Goal: Task Accomplishment & Management: Use online tool/utility

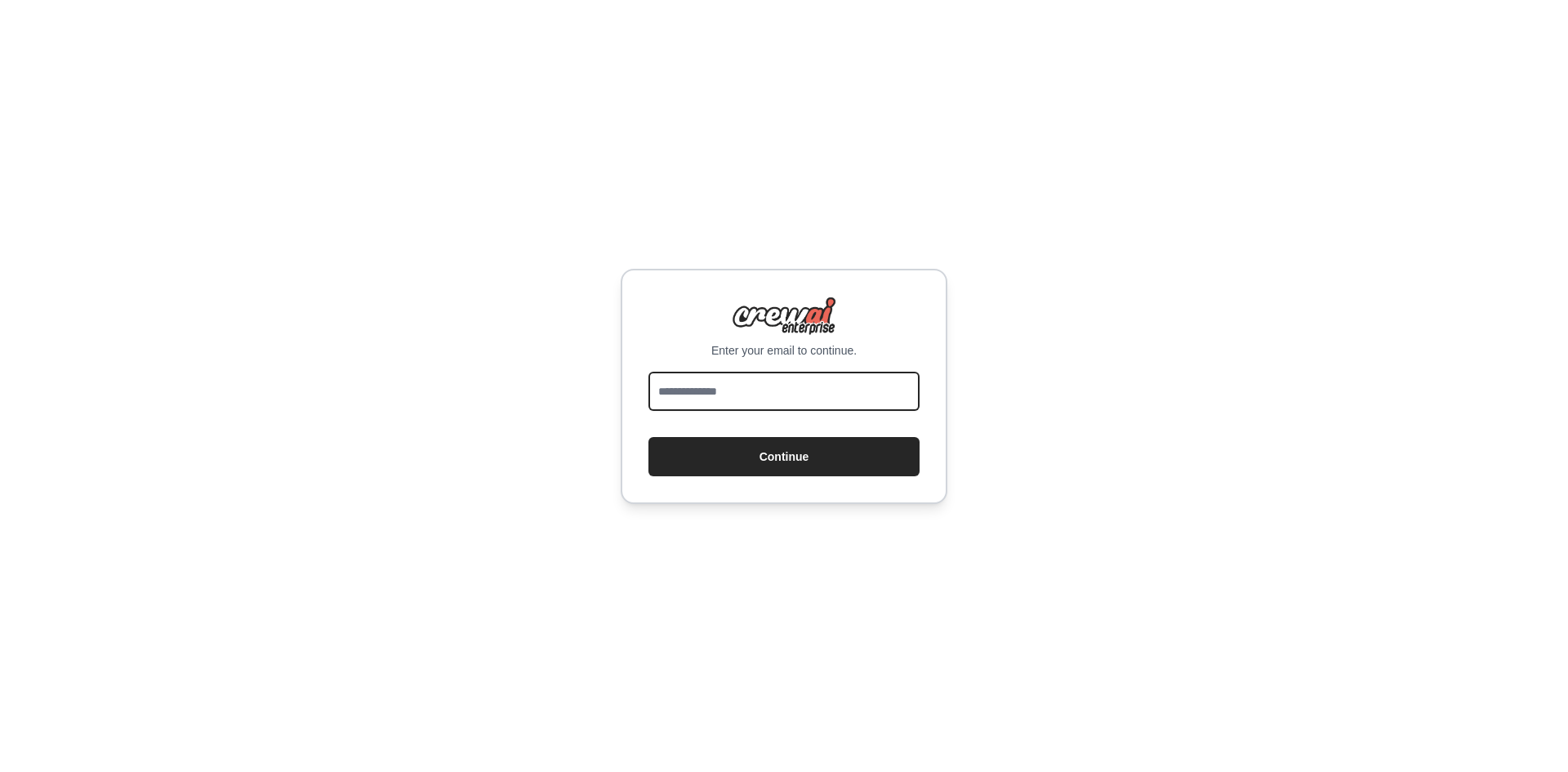
click at [747, 380] on input "email" at bounding box center [784, 391] width 271 height 40
type input "**********"
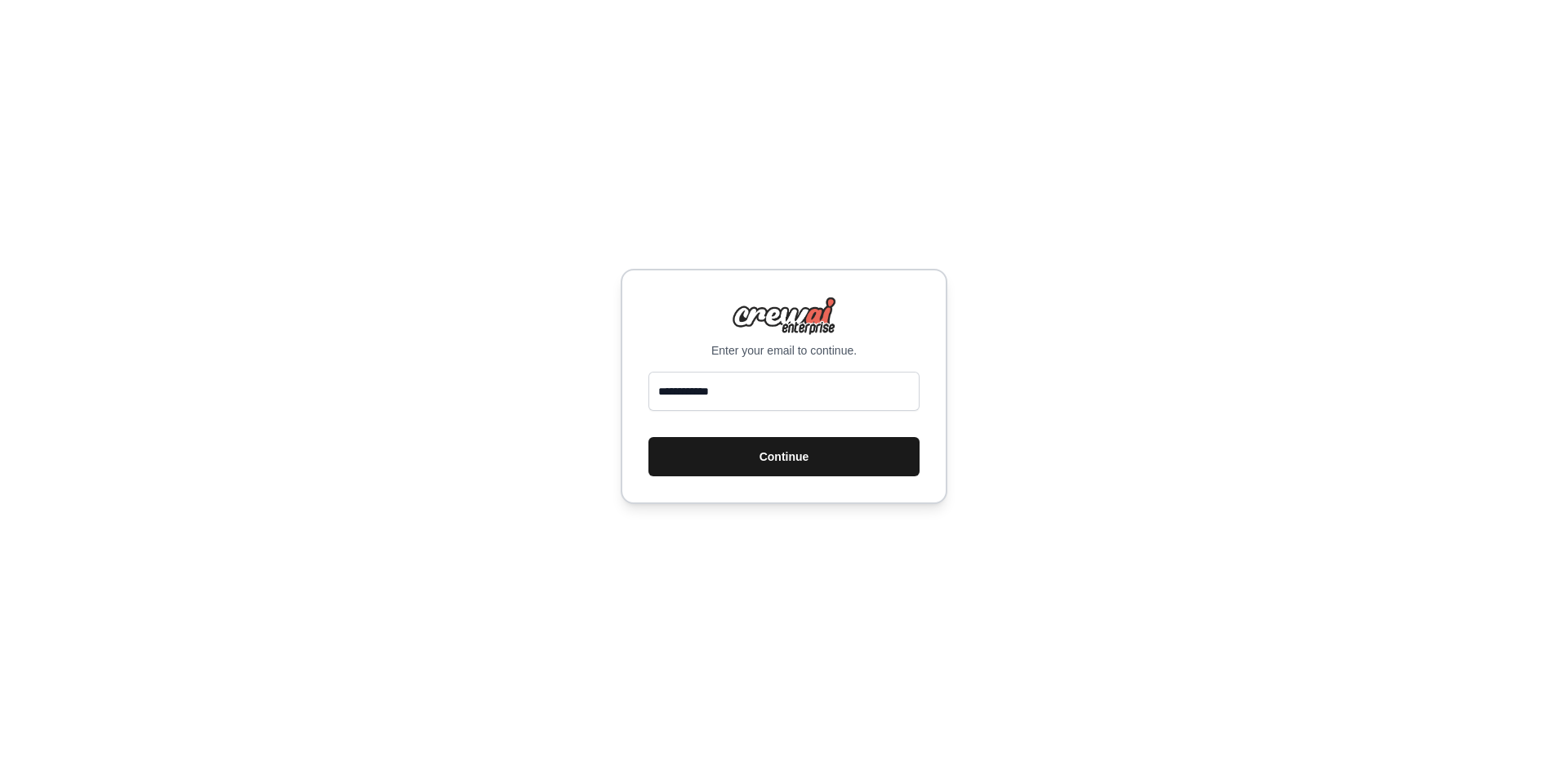
click at [808, 454] on button "Continue" at bounding box center [784, 457] width 271 height 40
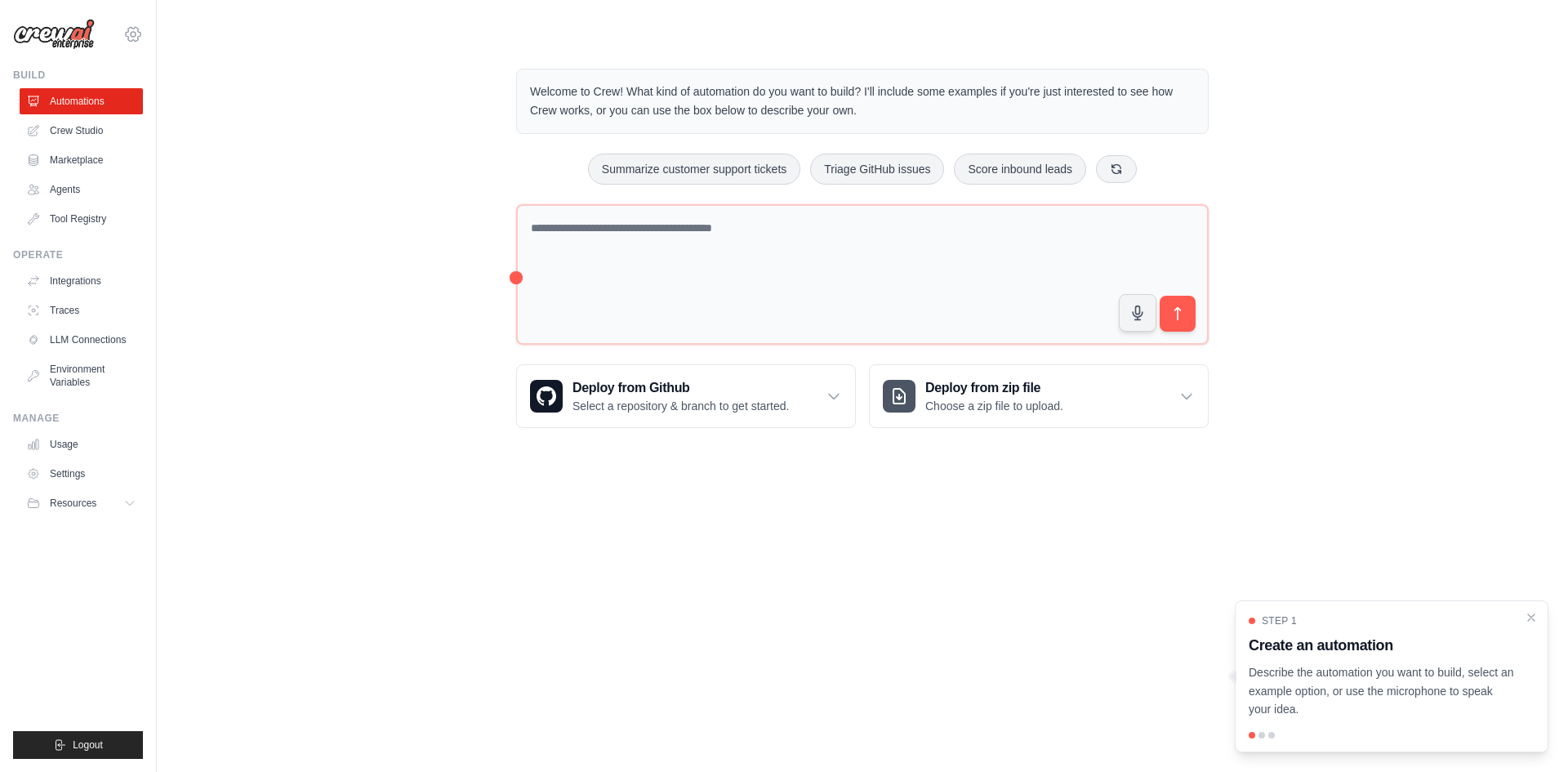
click at [132, 34] on icon at bounding box center [132, 34] width 19 height 19
click at [77, 105] on link "Settings" at bounding box center [133, 110] width 144 height 29
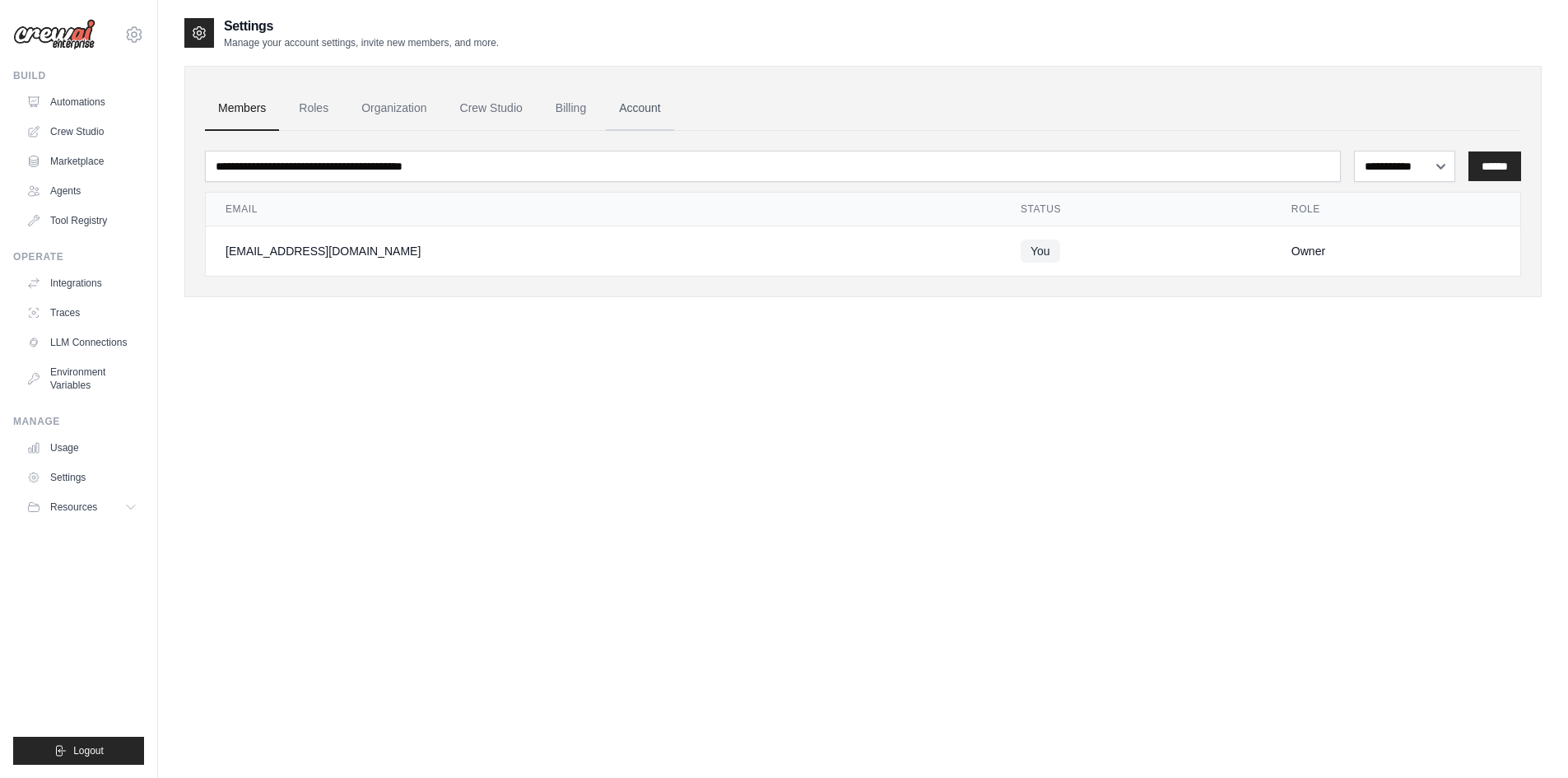
click at [646, 112] on link "Account" at bounding box center [640, 109] width 68 height 44
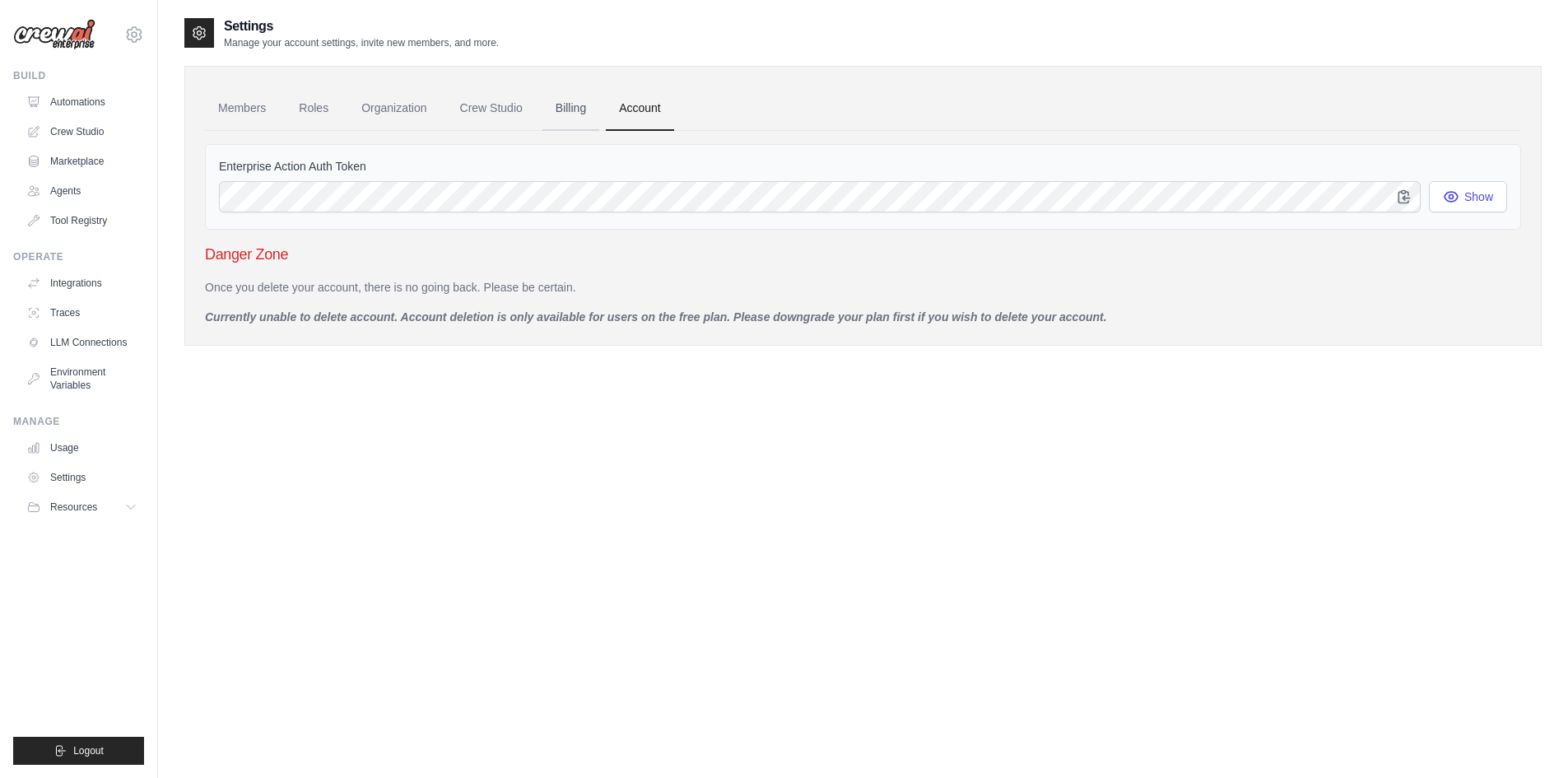
click at [577, 108] on link "Billing" at bounding box center [571, 109] width 57 height 44
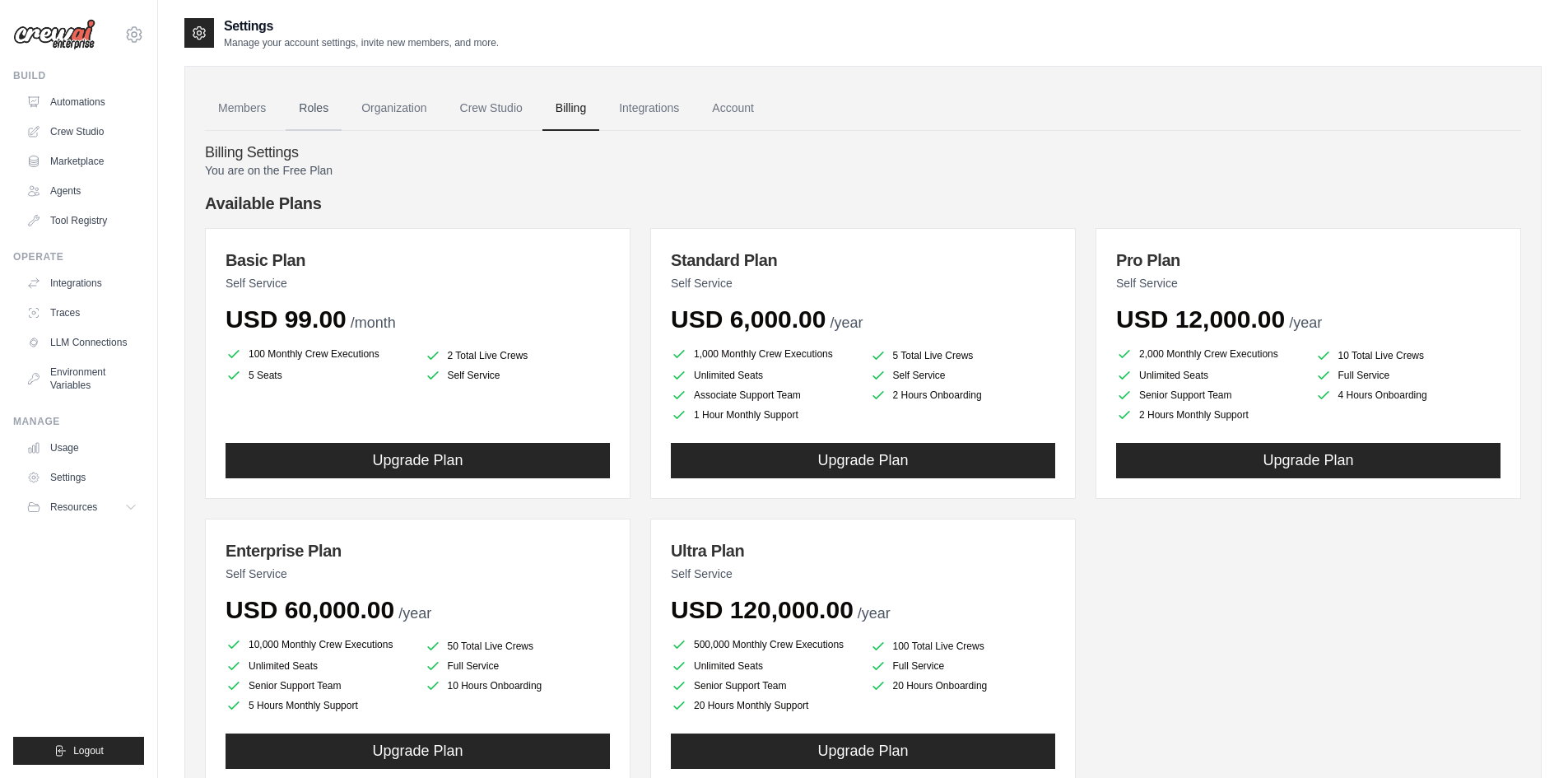
click at [324, 110] on link "Roles" at bounding box center [313, 109] width 56 height 44
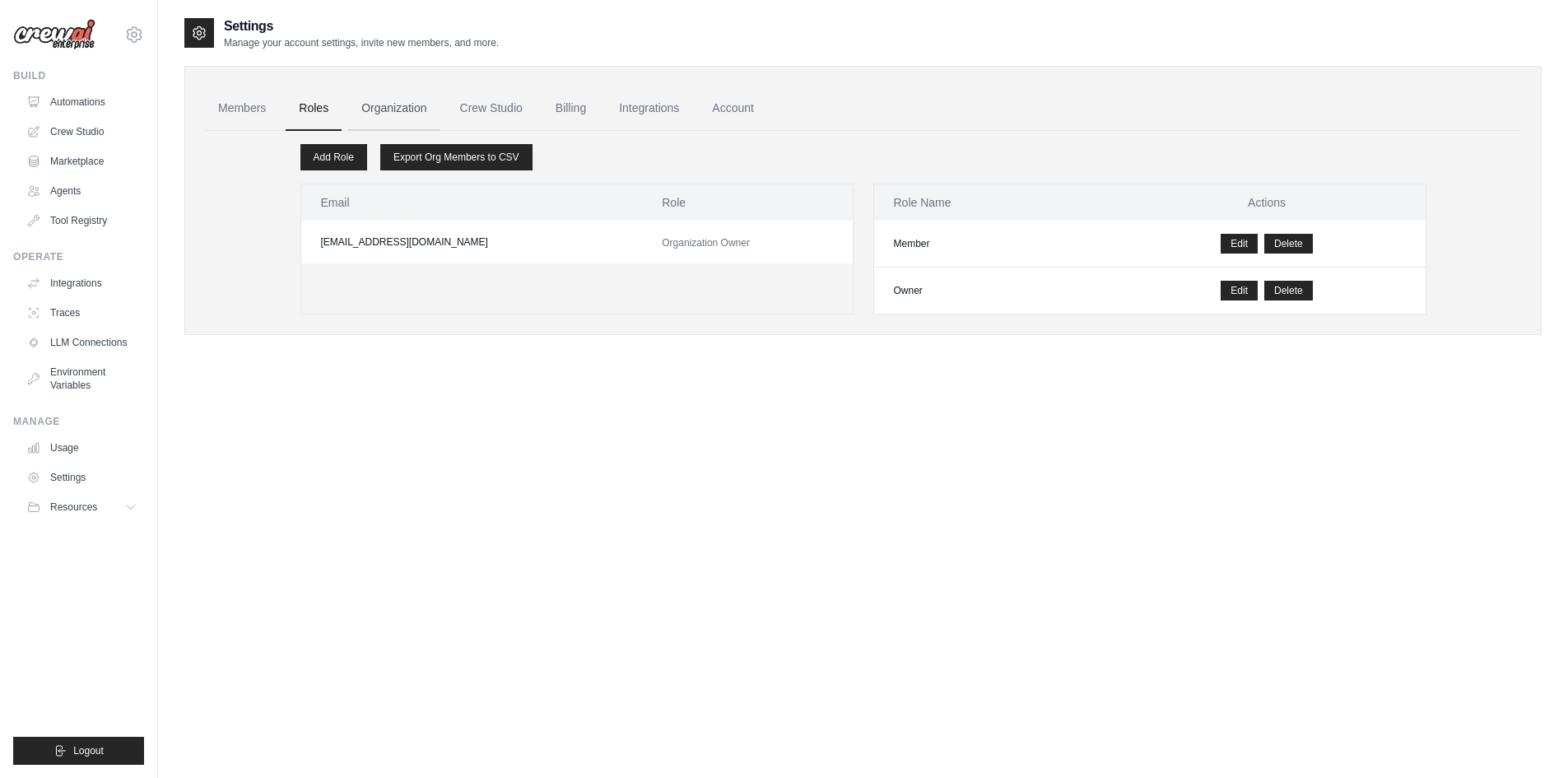
click at [405, 108] on link "Organization" at bounding box center [394, 109] width 92 height 44
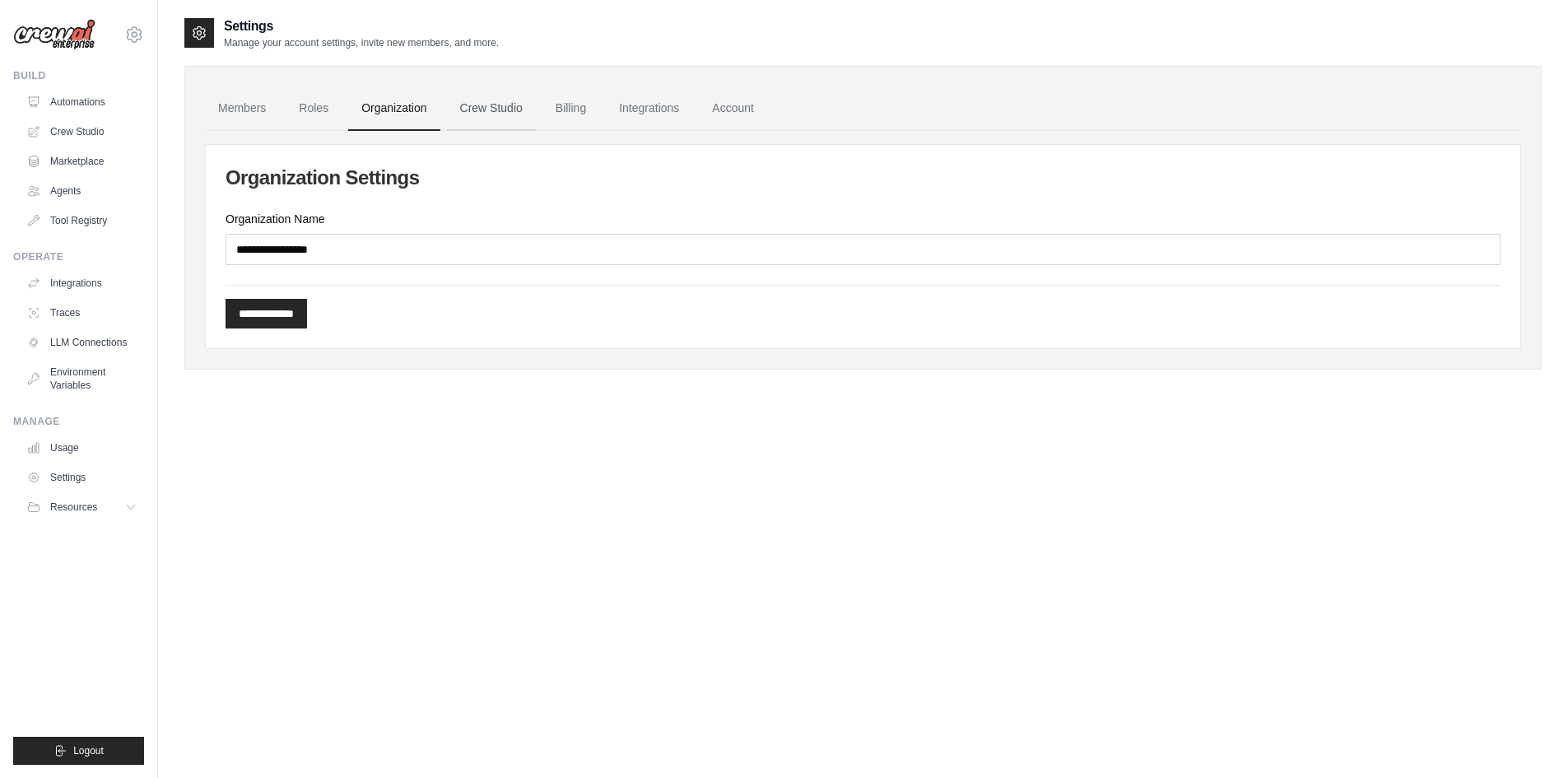
click at [484, 115] on link "Crew Studio" at bounding box center [491, 109] width 89 height 44
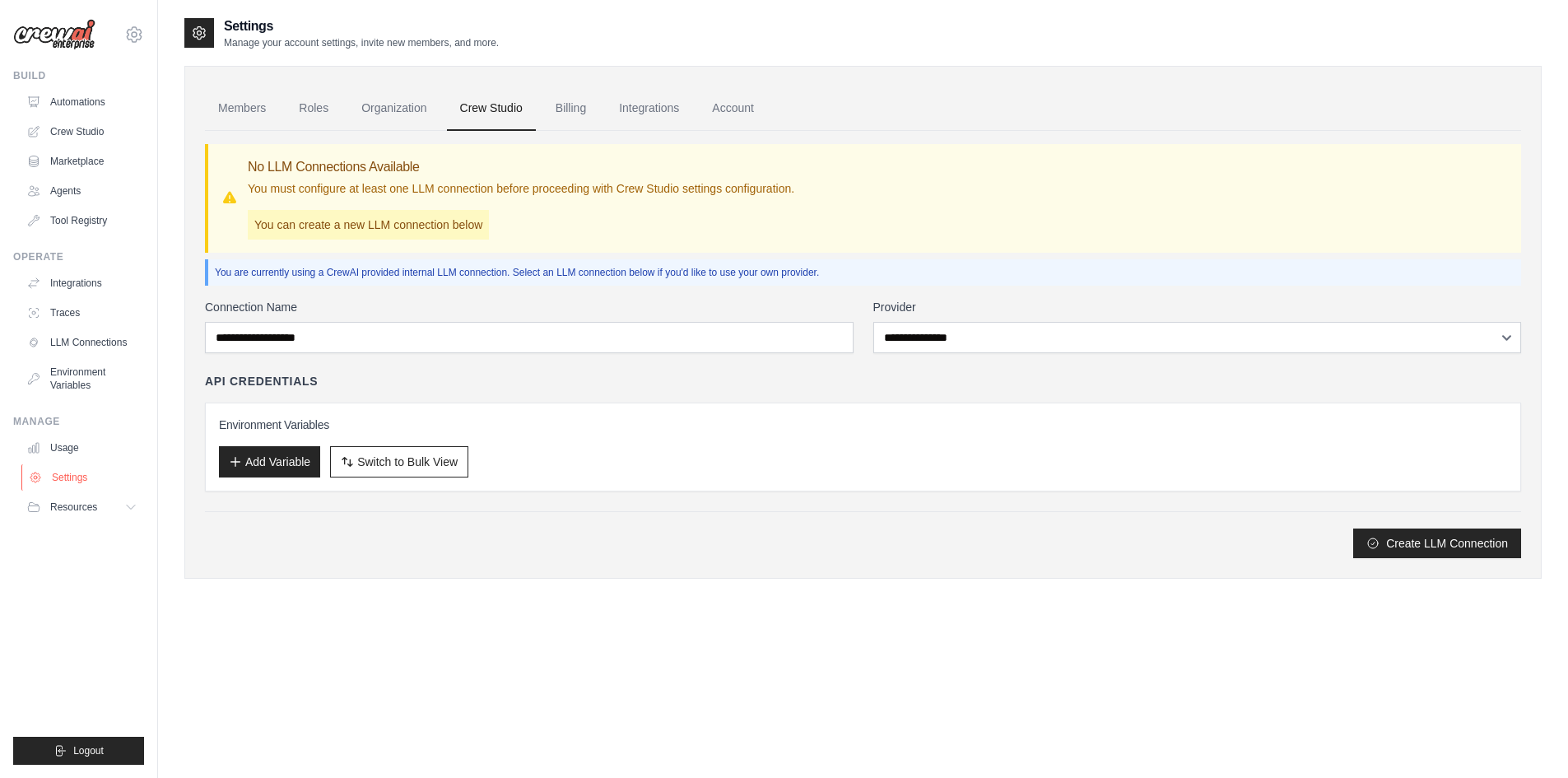
click at [61, 477] on link "Settings" at bounding box center [83, 477] width 124 height 26
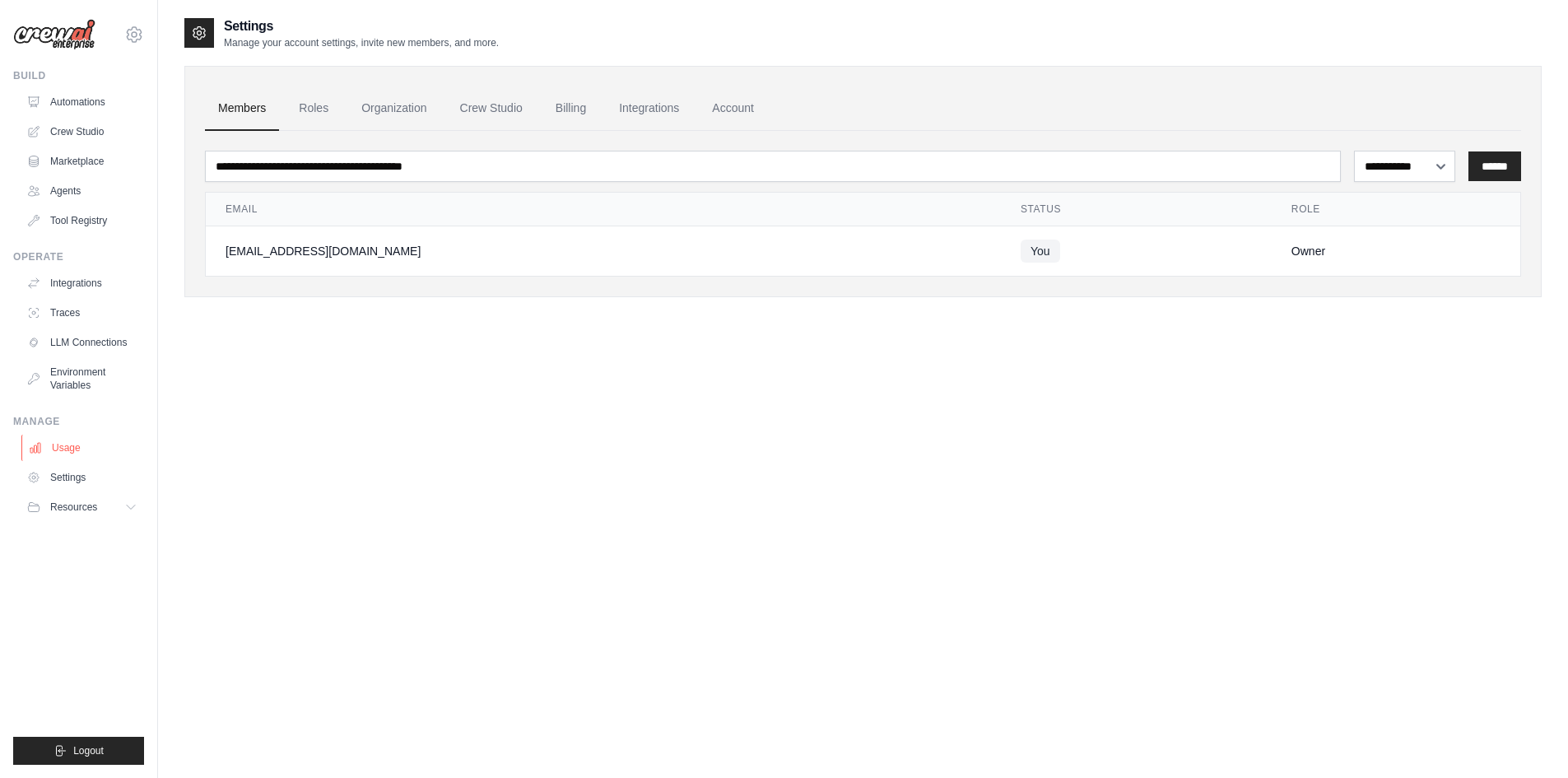
click at [67, 448] on link "Usage" at bounding box center [83, 448] width 124 height 26
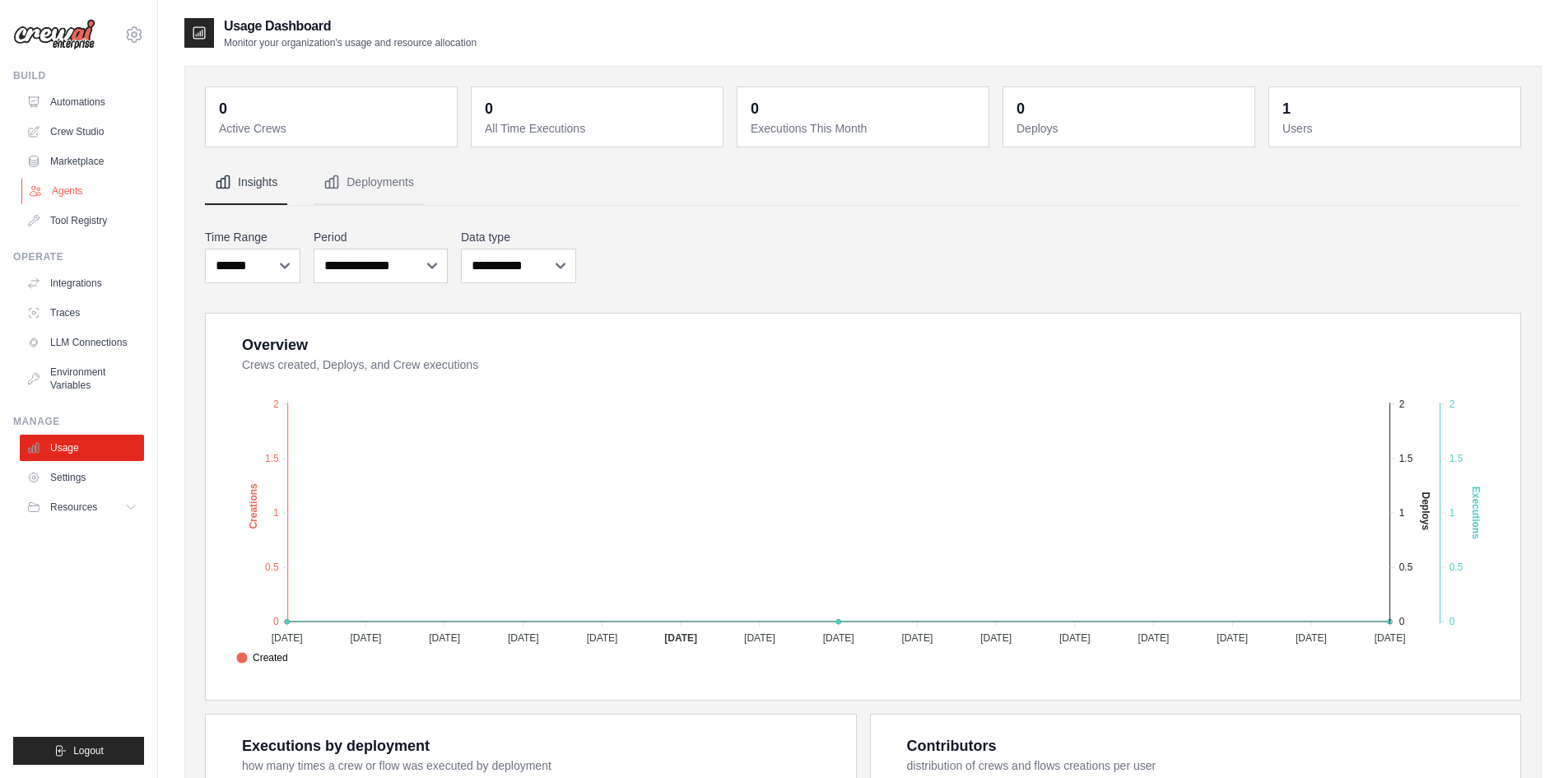
click at [67, 188] on link "Agents" at bounding box center [83, 190] width 124 height 26
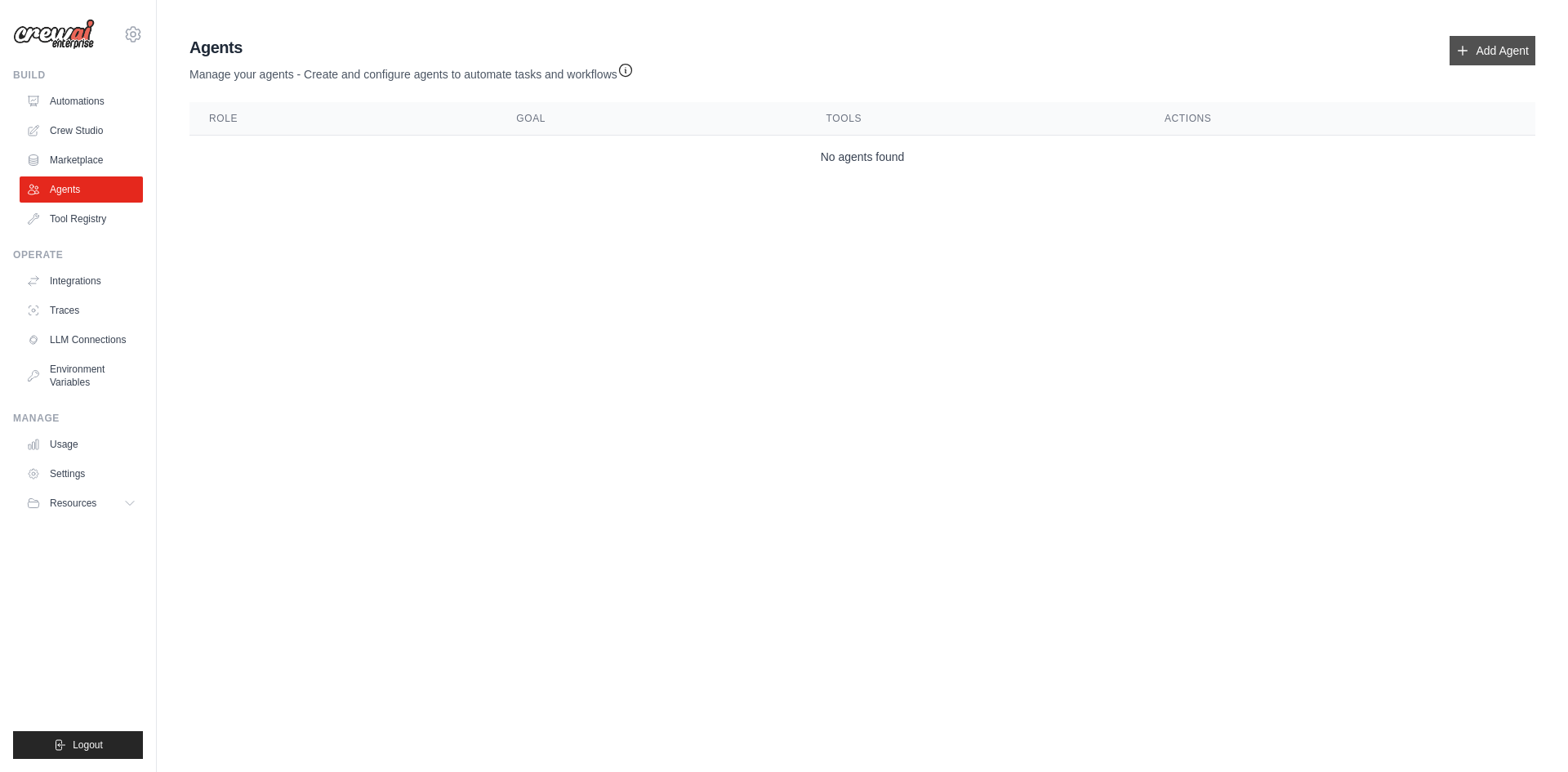
click at [1496, 46] on link "Add Agent" at bounding box center [1492, 51] width 86 height 29
